Goal: Task Accomplishment & Management: Manage account settings

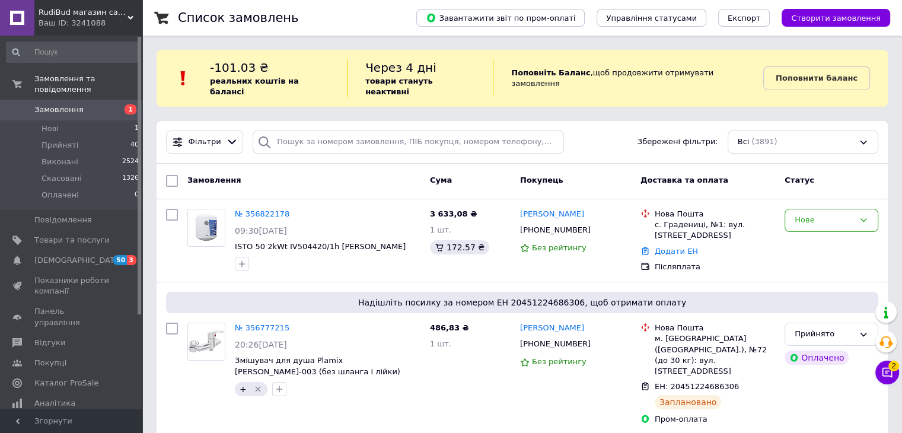
click at [71, 104] on span "Замовлення" at bounding box center [58, 109] width 49 height 11
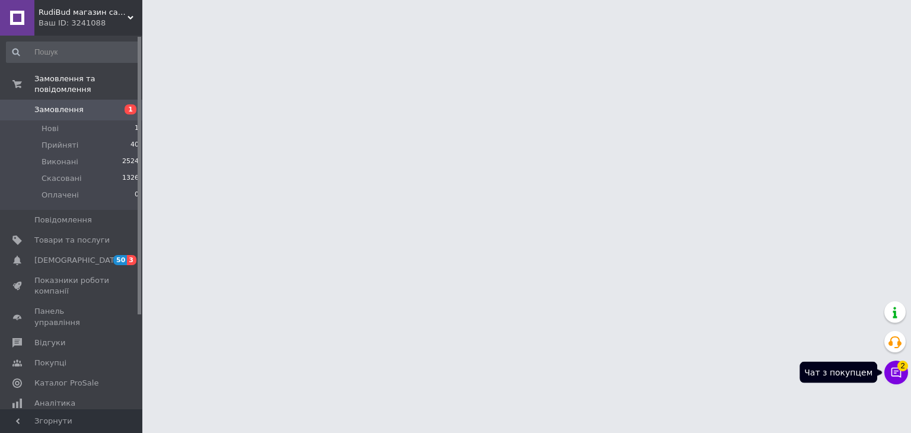
click at [900, 369] on span "2" at bounding box center [902, 364] width 11 height 11
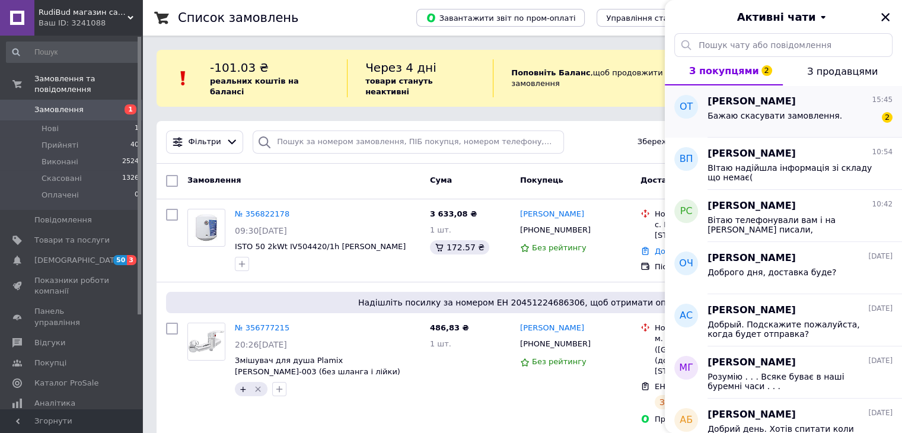
click at [814, 115] on span "Бажаю скасувати замовлення." at bounding box center [775, 115] width 135 height 9
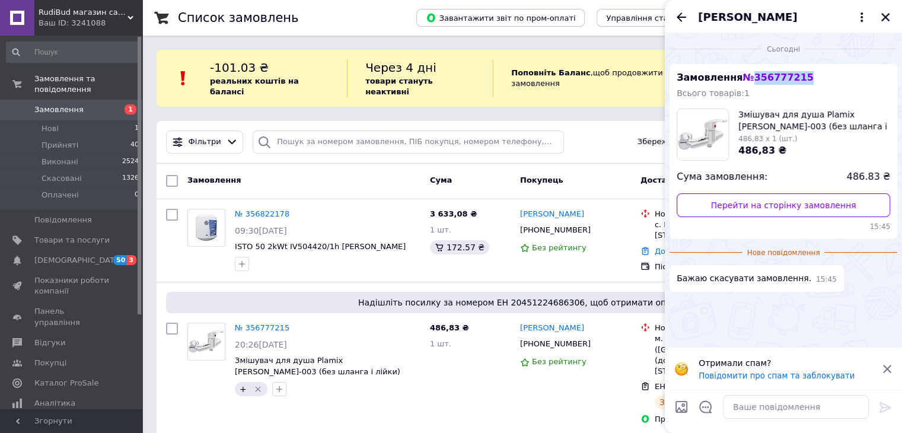
drag, startPoint x: 802, startPoint y: 79, endPoint x: 746, endPoint y: 78, distance: 56.4
click at [746, 78] on div "Замовлення № 356777215 Всього товарів: 1 Змішувач для душа Plamix [PERSON_NAME]…" at bounding box center [784, 151] width 228 height 175
copy span "356777215"
click at [784, 406] on textarea at bounding box center [796, 407] width 146 height 24
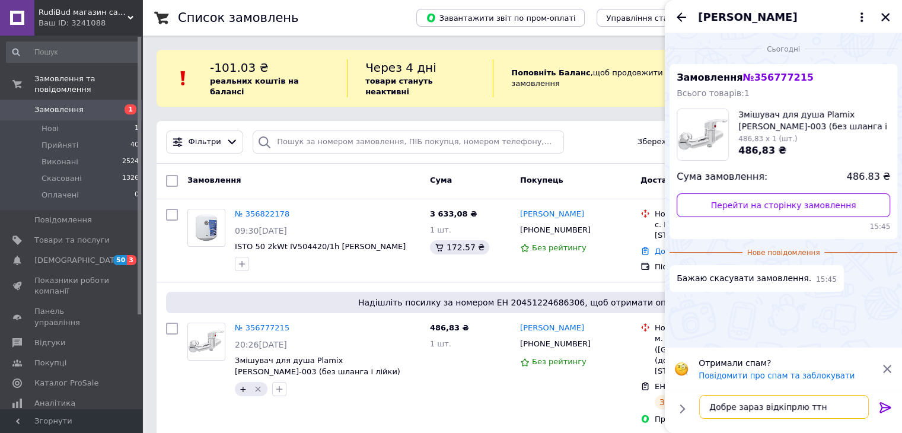
drag, startPoint x: 801, startPoint y: 406, endPoint x: 774, endPoint y: 411, distance: 27.7
click at [774, 411] on textarea "Добре зараз відкіпрлю ттн" at bounding box center [784, 407] width 170 height 24
click at [830, 405] on textarea "Добре зараз відкріпимо ттн" at bounding box center [784, 407] width 170 height 24
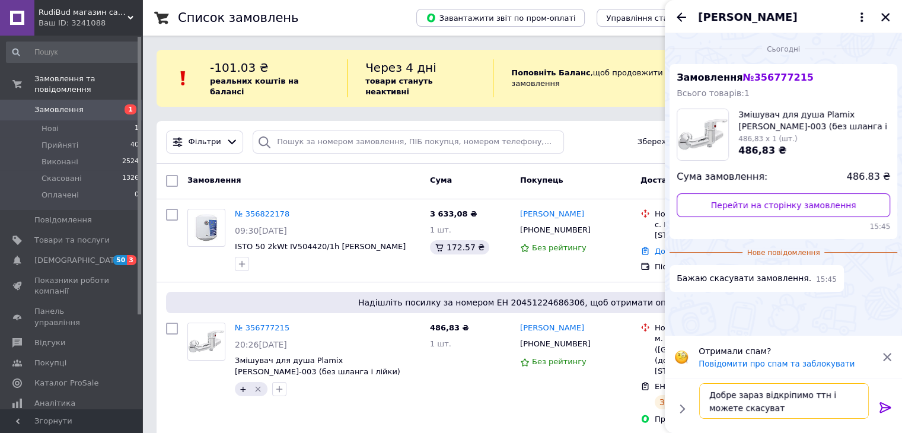
type textarea "Добре зараз відкріпимо ттн і можете скасувати"
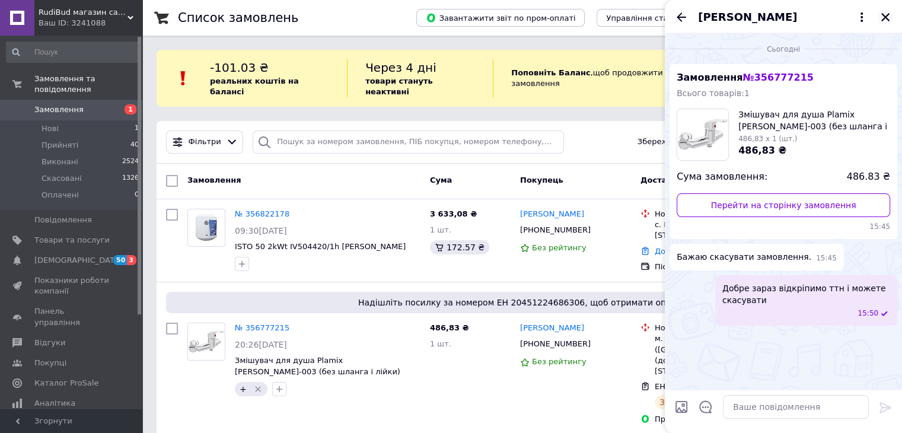
click at [883, 15] on icon "Закрити" at bounding box center [885, 17] width 8 height 8
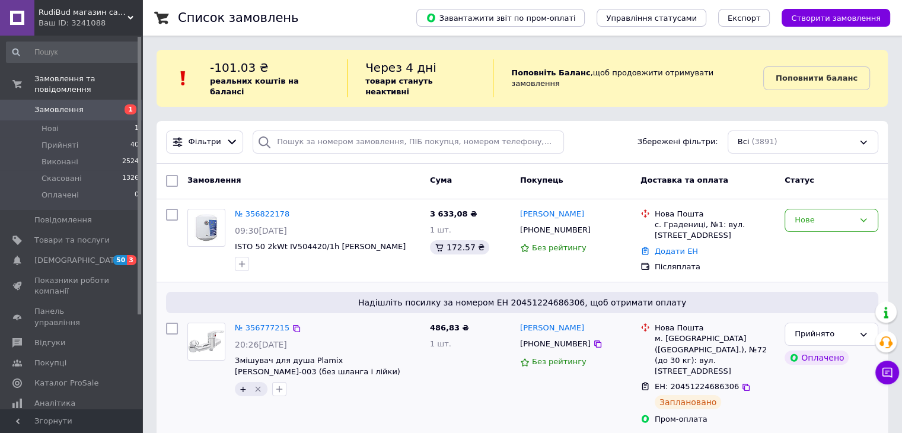
click at [259, 384] on icon "Видалити мітку" at bounding box center [257, 388] width 9 height 9
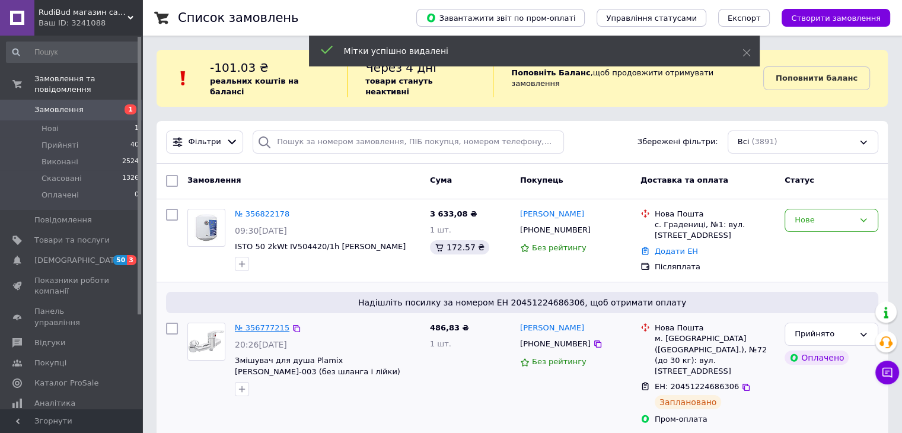
click at [254, 323] on link "№ 356777215" at bounding box center [262, 327] width 55 height 9
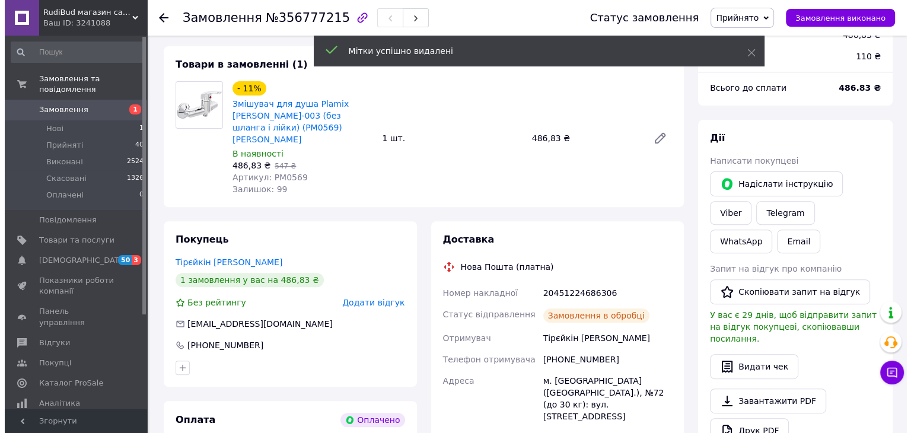
scroll to position [415, 0]
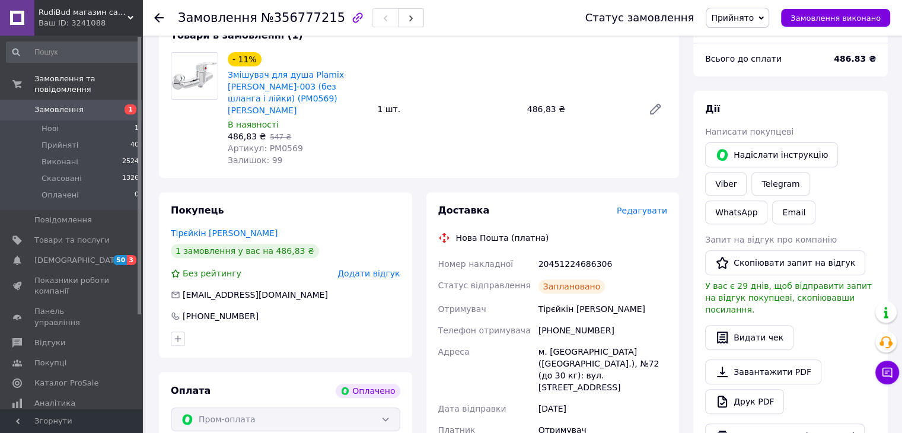
click at [650, 206] on span "Редагувати" at bounding box center [642, 210] width 50 height 9
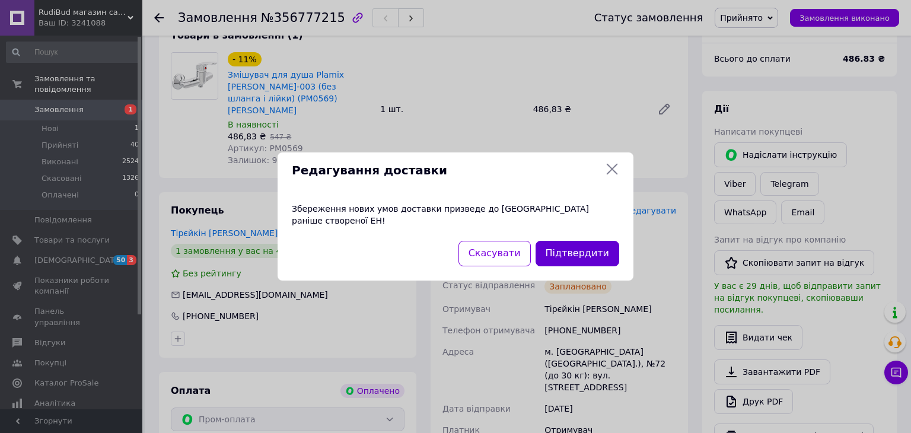
click at [581, 244] on button "Підтвердити" at bounding box center [578, 254] width 84 height 26
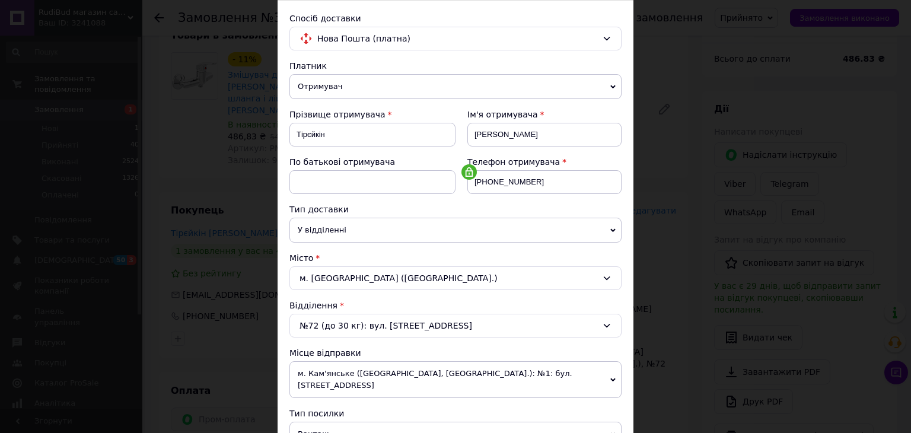
scroll to position [297, 0]
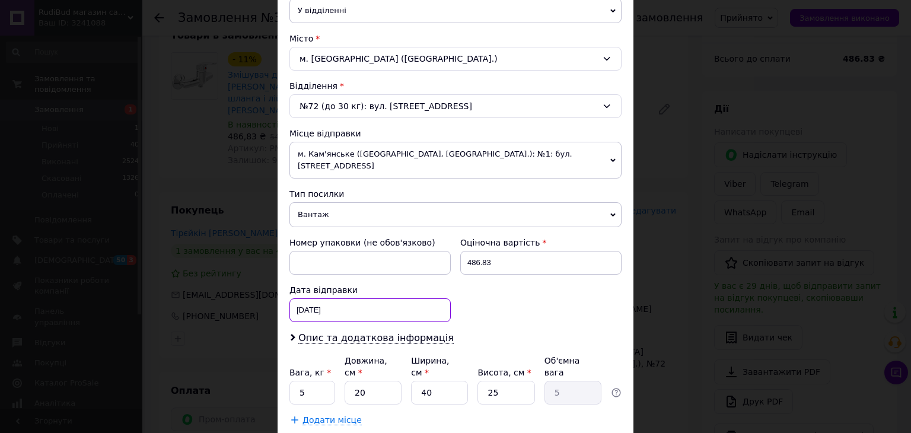
click at [332, 300] on div "[DATE] < 2025 > < Август > Пн Вт Ср Чт Пт Сб Вс 28 29 30 31 1 2 3 4 5 6 7 8 9 1…" at bounding box center [369, 310] width 161 height 24
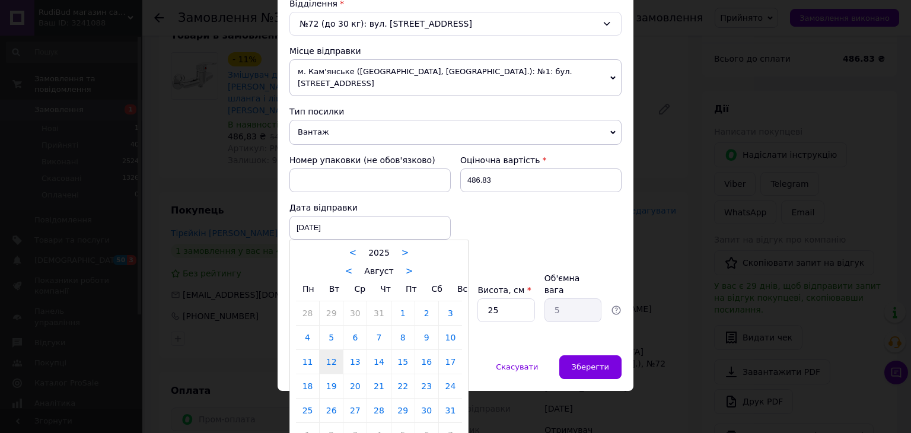
click at [326, 352] on link "12" at bounding box center [331, 362] width 23 height 24
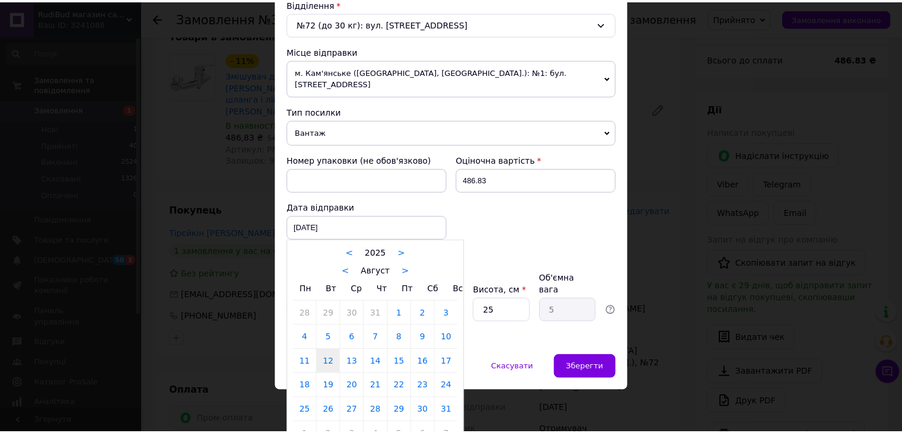
scroll to position [351, 0]
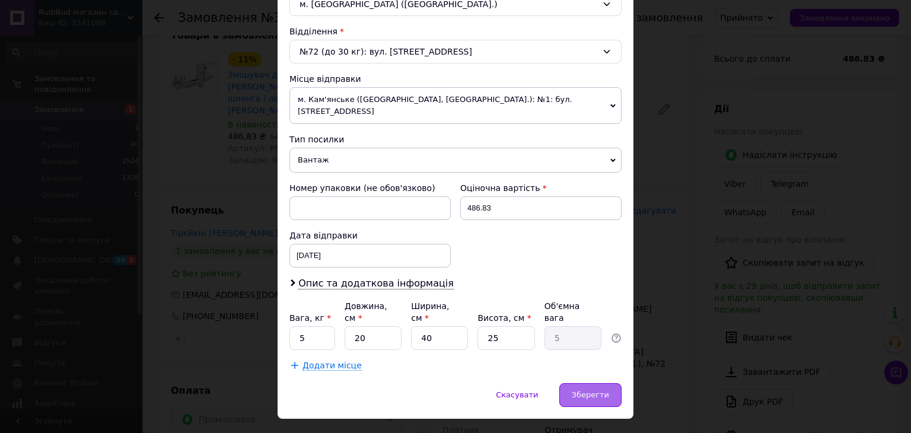
click at [591, 390] on span "Зберегти" at bounding box center [590, 394] width 37 height 9
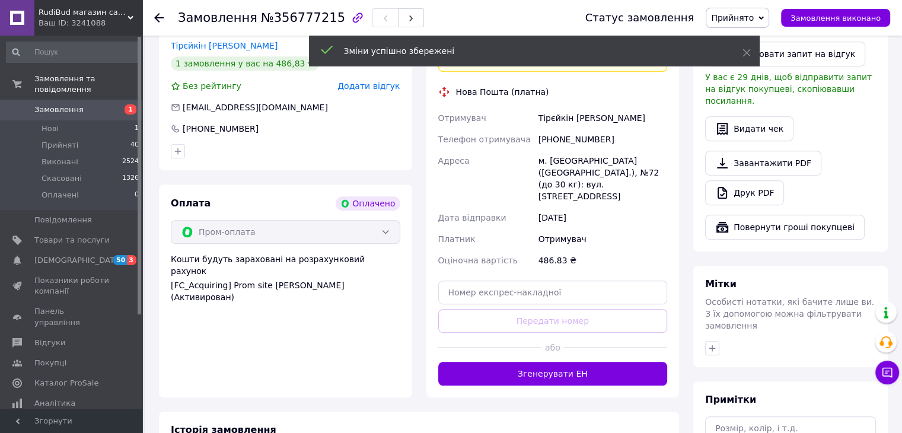
scroll to position [652, 0]
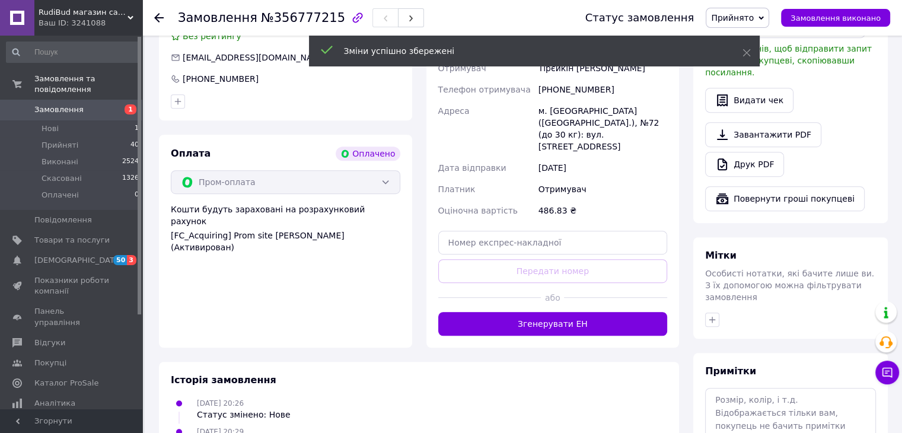
click at [880, 362] on div "Чат з покупцем" at bounding box center [888, 373] width 24 height 24
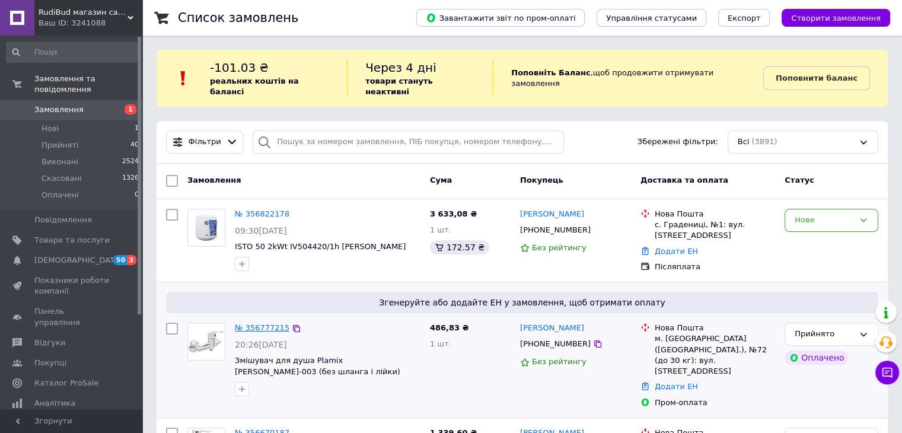
click at [253, 323] on link "№ 356777215" at bounding box center [262, 327] width 55 height 9
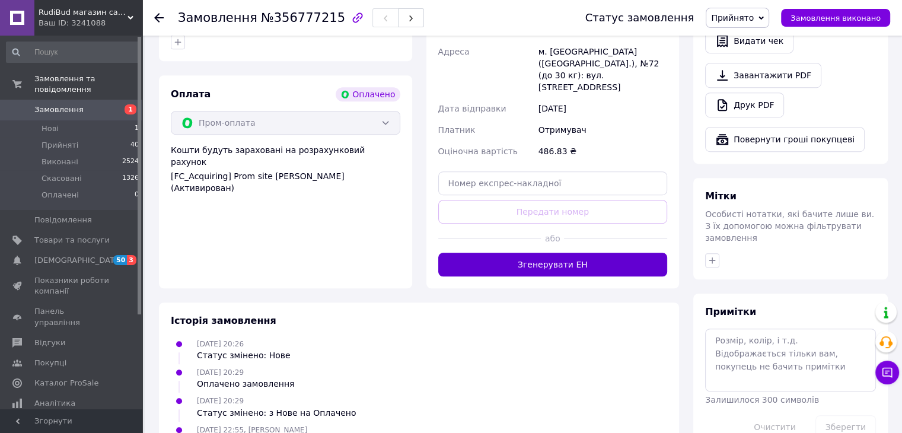
click at [571, 253] on button "Згенерувати ЕН" at bounding box center [553, 265] width 230 height 24
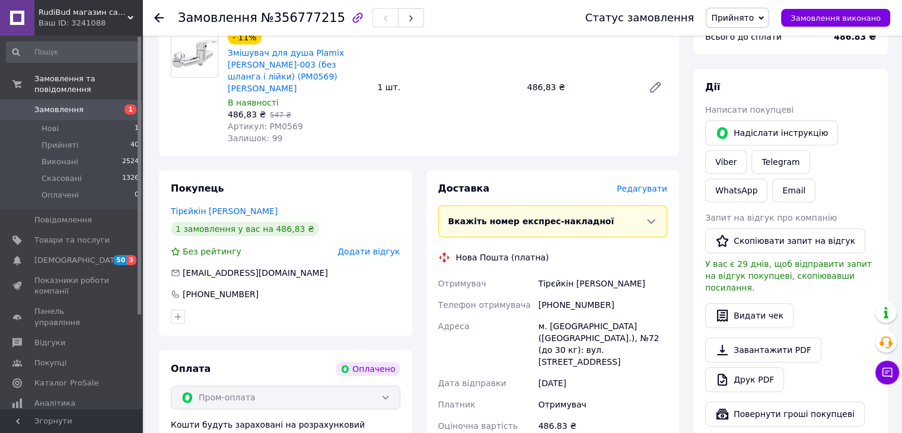
scroll to position [415, 0]
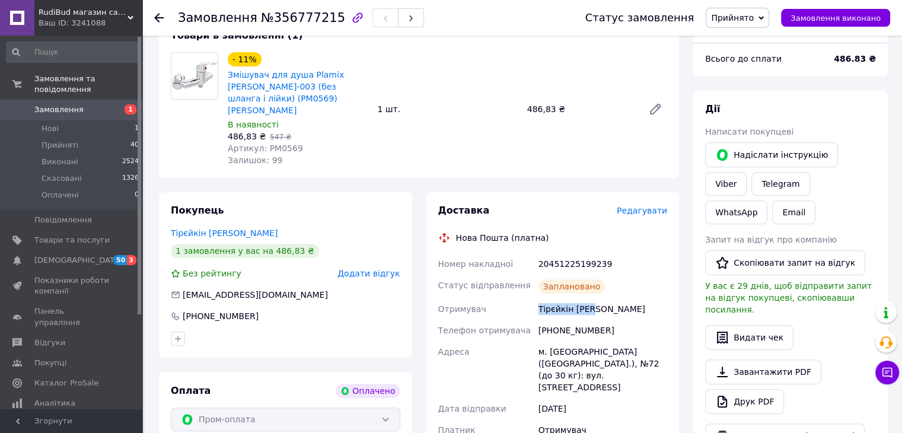
drag, startPoint x: 580, startPoint y: 297, endPoint x: 537, endPoint y: 296, distance: 42.1
click at [537, 298] on div "Тірєйкін [PERSON_NAME]" at bounding box center [602, 308] width 133 height 21
click at [885, 378] on button "Чат з покупцем" at bounding box center [888, 373] width 24 height 24
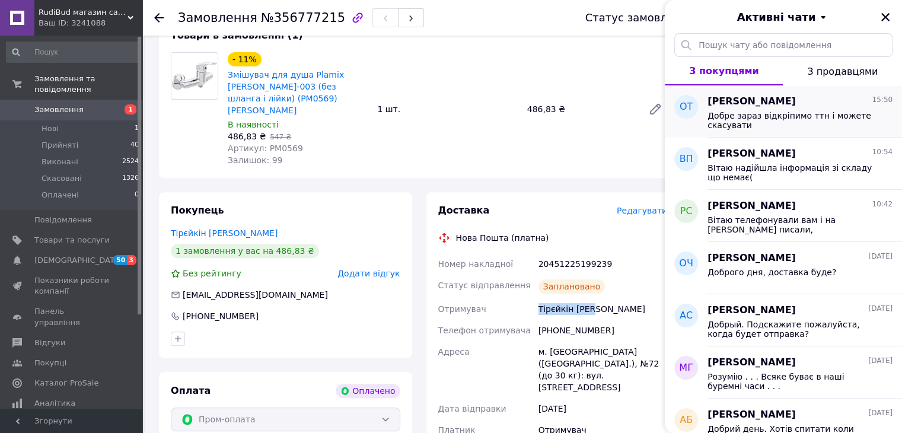
click at [801, 120] on span "Добре зараз відкріпимо ттн і можете скасувати" at bounding box center [792, 120] width 168 height 19
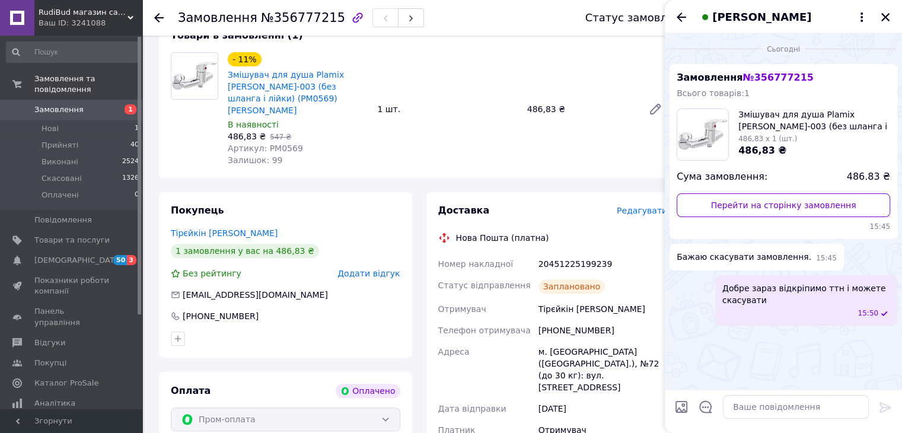
click at [804, 318] on div "15:50" at bounding box center [808, 313] width 163 height 10
drag, startPoint x: 766, startPoint y: 305, endPoint x: 755, endPoint y: 303, distance: 11.7
click at [763, 305] on span "Добре зараз відкріпимо ттн і можете скасувати" at bounding box center [806, 294] width 168 height 24
click at [749, 300] on span "Добре зараз відкріпимо ттн і можете скасувати" at bounding box center [806, 294] width 168 height 24
click at [727, 302] on span "Добре зараз відкріпимо ттн і можете скасувати" at bounding box center [806, 294] width 168 height 24
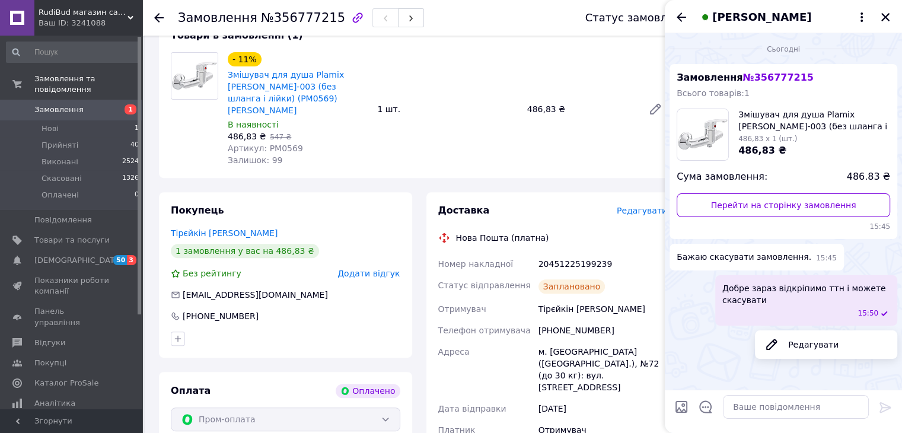
click at [706, 302] on div "Добре зараз відкріпимо ттн і можете скасувати 15:50" at bounding box center [784, 300] width 228 height 50
drag, startPoint x: 689, startPoint y: 259, endPoint x: 769, endPoint y: 262, distance: 80.1
click at [764, 264] on div "Бажаю скасувати замовлення. 15:45" at bounding box center [757, 257] width 174 height 27
click at [778, 260] on span "Бажаю скасувати замовлення." at bounding box center [744, 257] width 135 height 12
drag, startPoint x: 792, startPoint y: 258, endPoint x: 674, endPoint y: 262, distance: 118.7
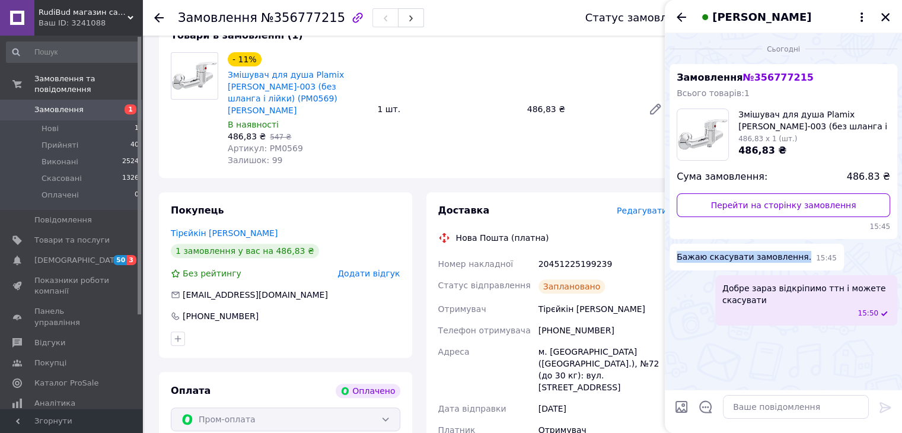
click at [674, 262] on div "Бажаю скасувати замовлення. 15:45" at bounding box center [757, 257] width 174 height 27
click at [710, 286] on div "Добре зараз відкріпимо ттн і можете скасувати 15:50" at bounding box center [784, 300] width 228 height 50
click at [883, 17] on icon "Закрити" at bounding box center [885, 17] width 11 height 11
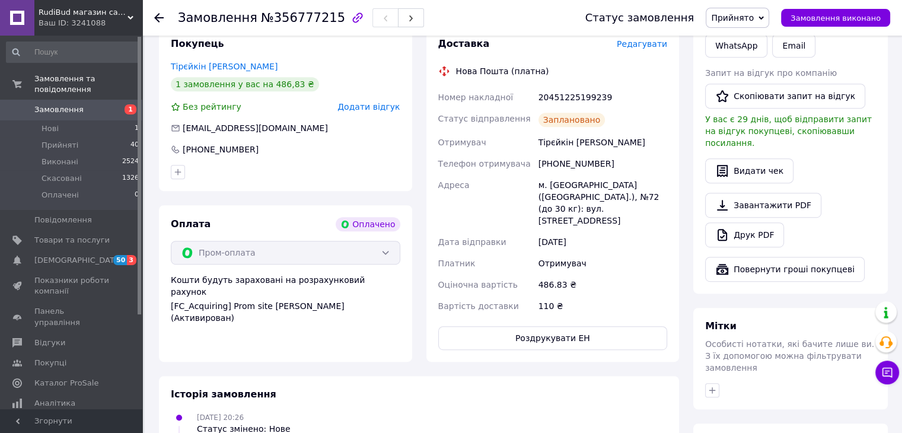
scroll to position [593, 0]
